Goal: Book appointment/travel/reservation

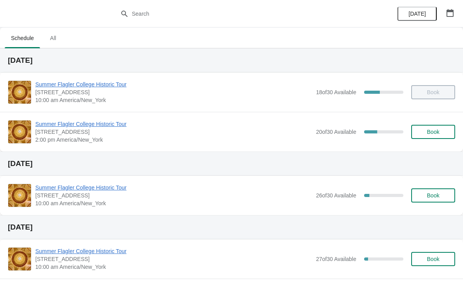
click at [430, 128] on button "Book" at bounding box center [433, 132] width 44 height 14
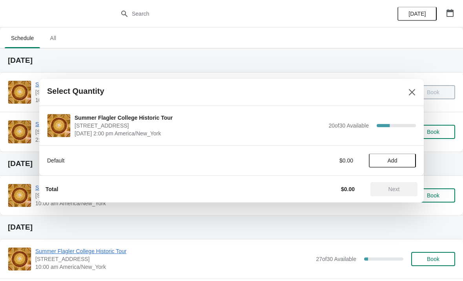
click at [387, 160] on span "Add" at bounding box center [392, 160] width 33 height 6
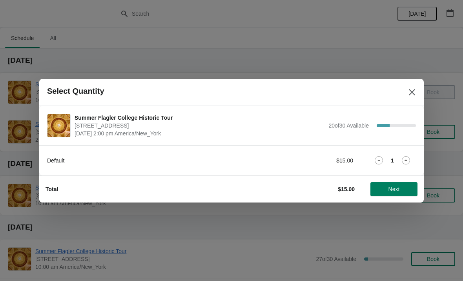
click at [404, 157] on icon at bounding box center [406, 160] width 8 height 8
click at [389, 186] on span "Next" at bounding box center [394, 189] width 11 height 6
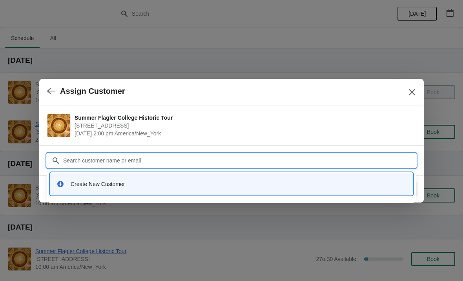
click at [120, 190] on div "Create New Customer" at bounding box center [231, 184] width 357 height 16
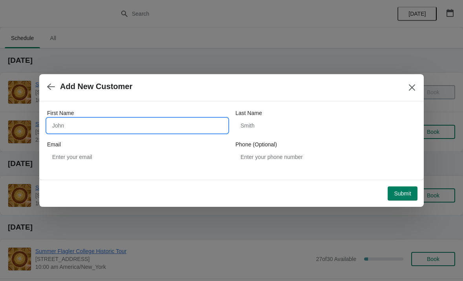
click at [85, 128] on input "First Name" at bounding box center [137, 126] width 181 height 14
type input "Ron"
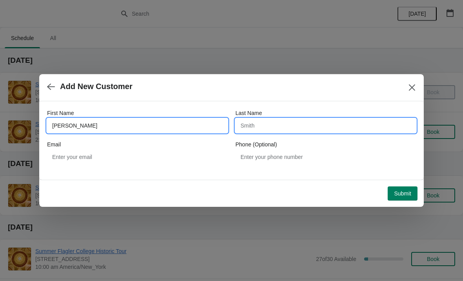
click at [338, 119] on input "Last Name" at bounding box center [326, 126] width 181 height 14
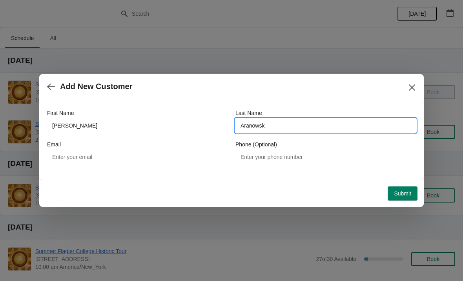
type input "Aranowski"
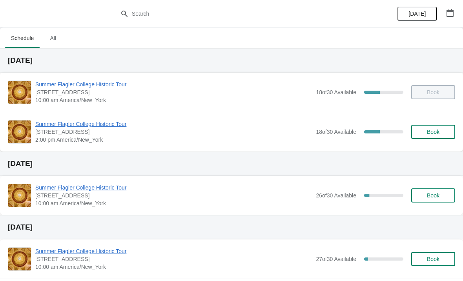
click at [118, 121] on span "Summer Flagler College Historic Tour" at bounding box center [173, 124] width 277 height 8
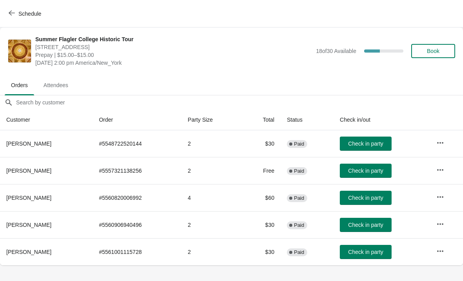
click at [23, 17] on button "Schedule" at bounding box center [26, 14] width 44 height 14
